Goal: Task Accomplishment & Management: Manage account settings

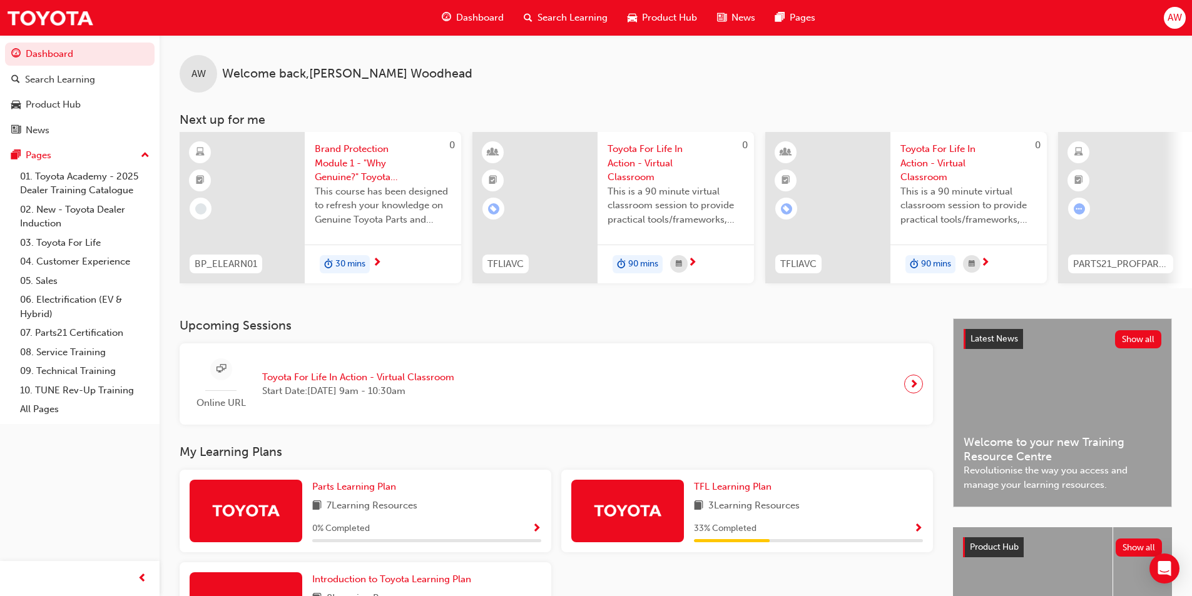
click at [1177, 23] on span "AW" at bounding box center [1174, 18] width 14 height 14
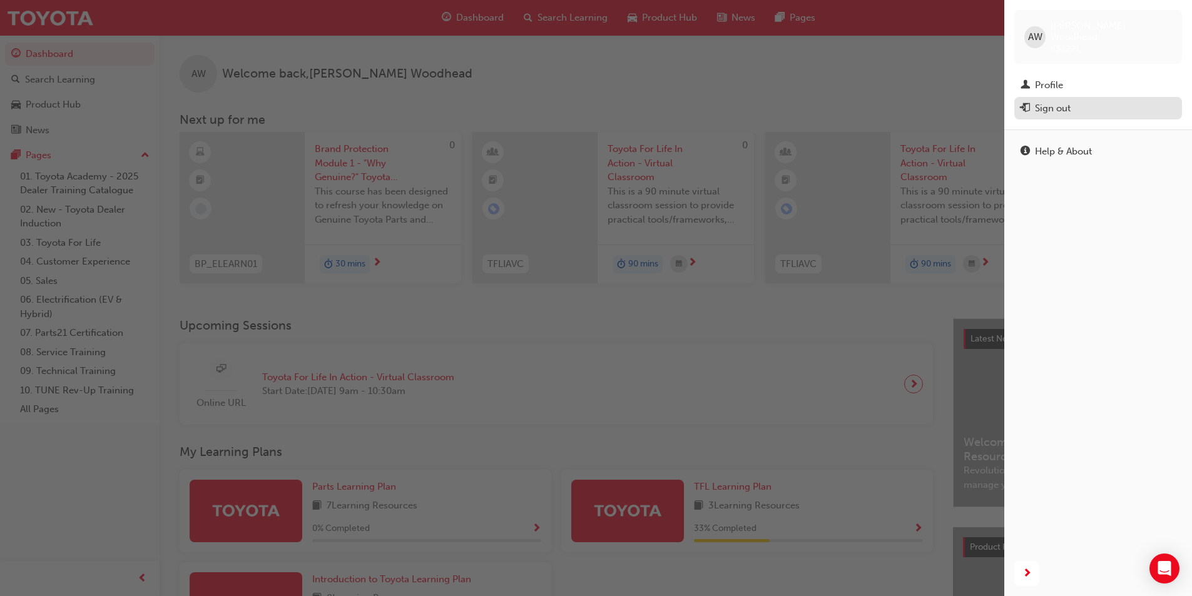
click at [1081, 101] on div "Sign out" at bounding box center [1097, 109] width 155 height 16
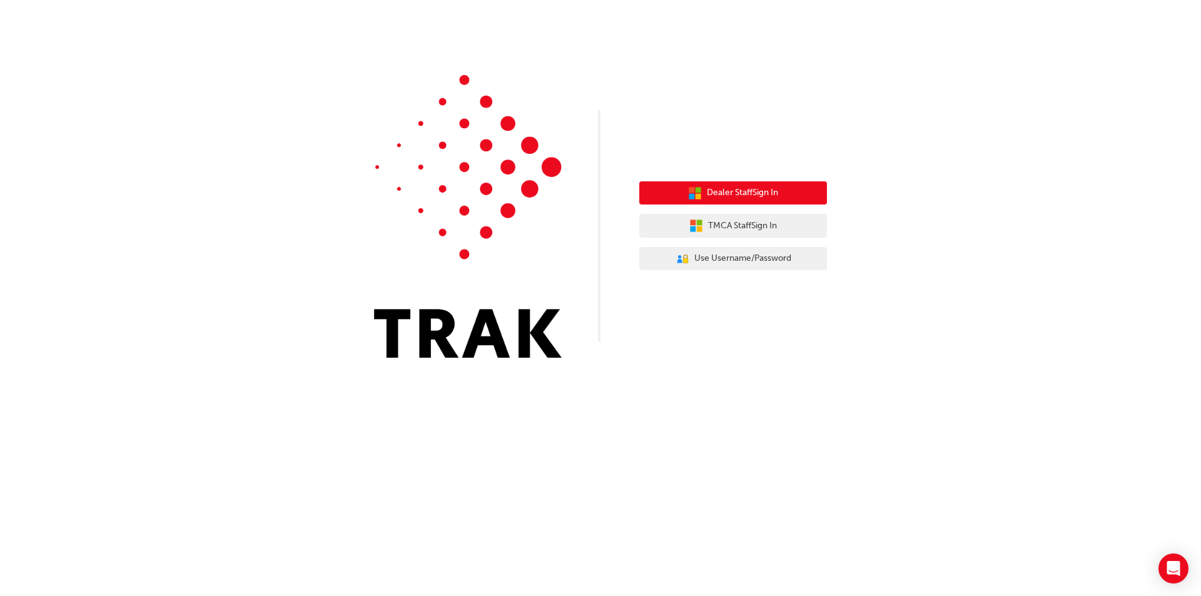
click at [753, 188] on span "Dealer Staff Sign In" at bounding box center [742, 193] width 71 height 14
